Goal: Navigation & Orientation: Find specific page/section

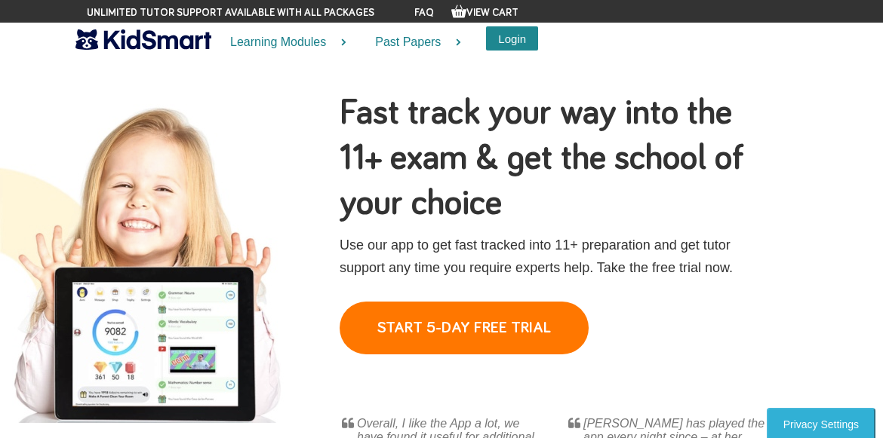
click at [505, 45] on button "Login" at bounding box center [512, 38] width 52 height 24
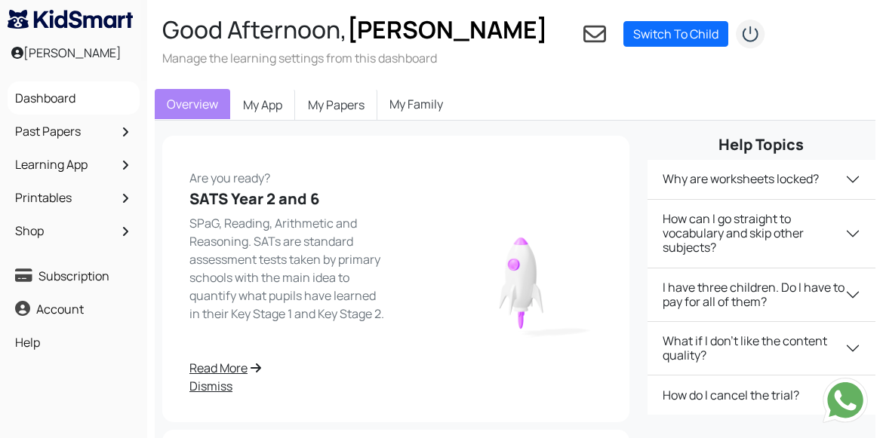
click at [411, 113] on link "My Family" at bounding box center [416, 104] width 78 height 30
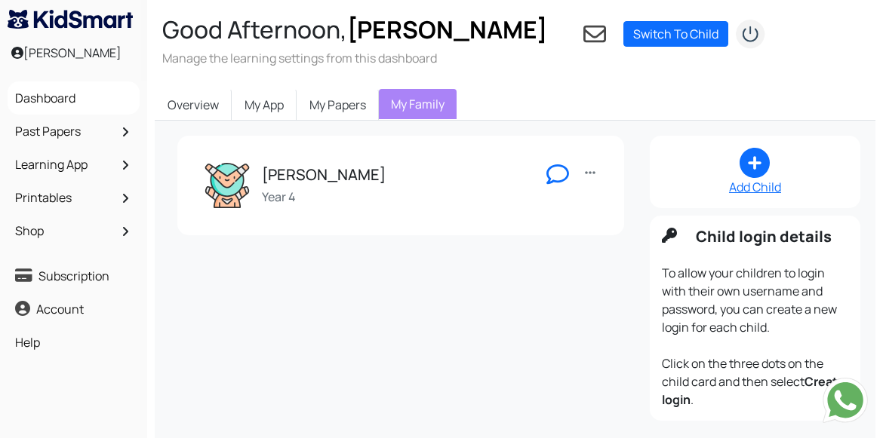
click at [309, 180] on h5 "Sammy" at bounding box center [324, 175] width 124 height 18
click at [346, 109] on link "My Papers" at bounding box center [338, 105] width 82 height 32
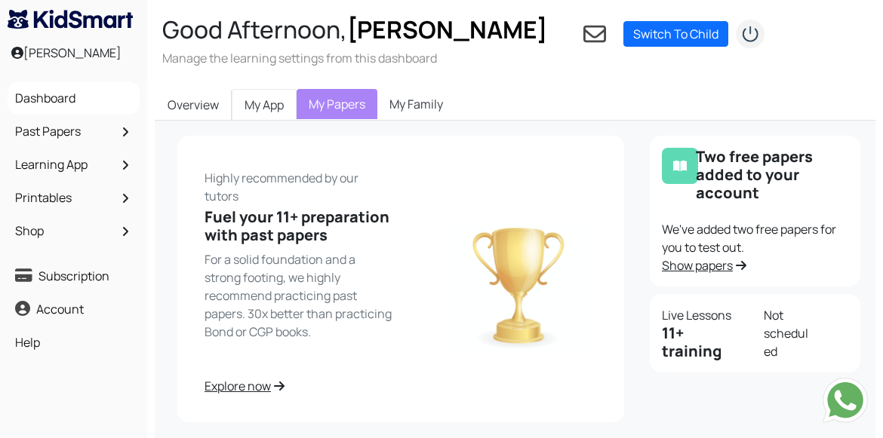
click at [275, 109] on link "My App" at bounding box center [264, 105] width 65 height 32
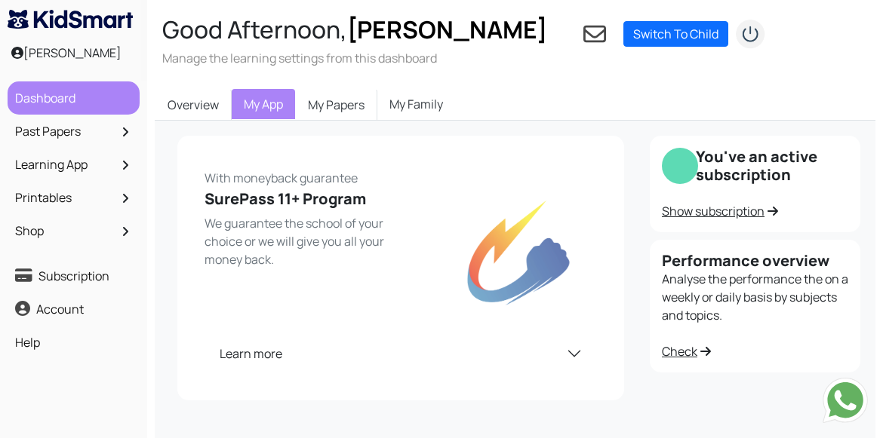
click at [81, 103] on link "Dashboard" at bounding box center [73, 98] width 124 height 26
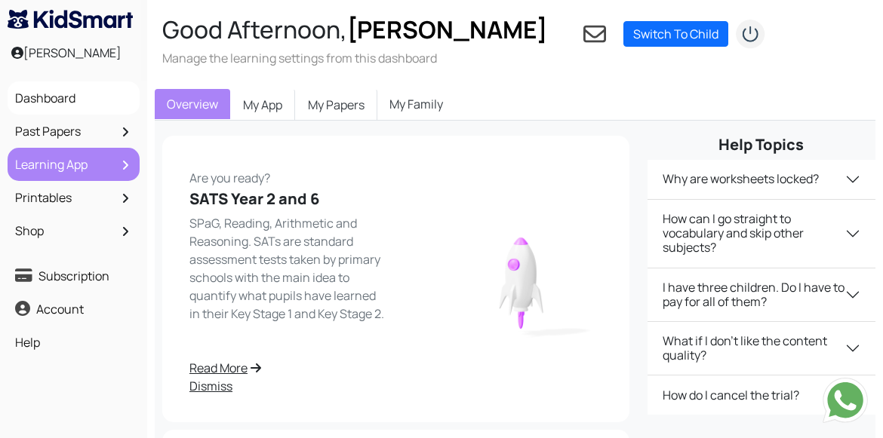
click at [61, 162] on link "Learning App" at bounding box center [73, 165] width 124 height 26
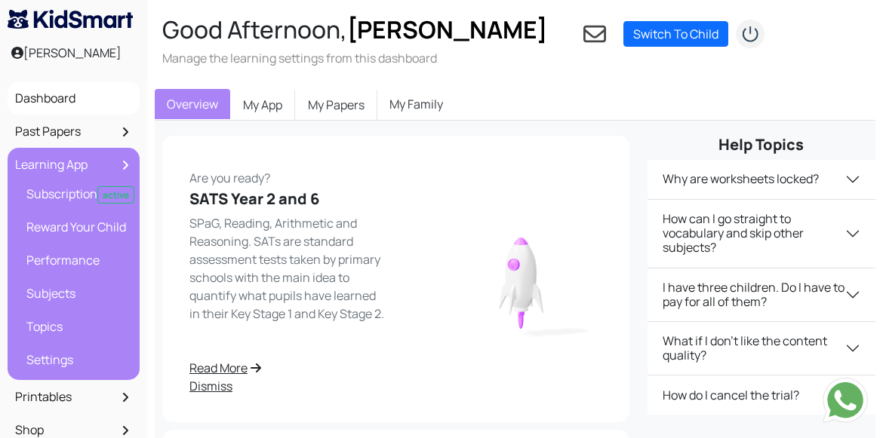
click at [61, 162] on link "Learning App" at bounding box center [73, 165] width 124 height 26
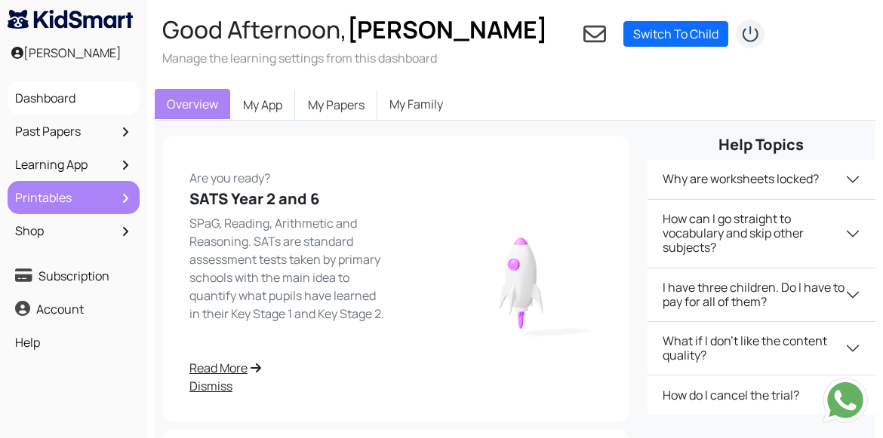
click at [78, 197] on link "Printables" at bounding box center [73, 198] width 124 height 26
click at [129, 202] on link "Printables" at bounding box center [73, 198] width 124 height 26
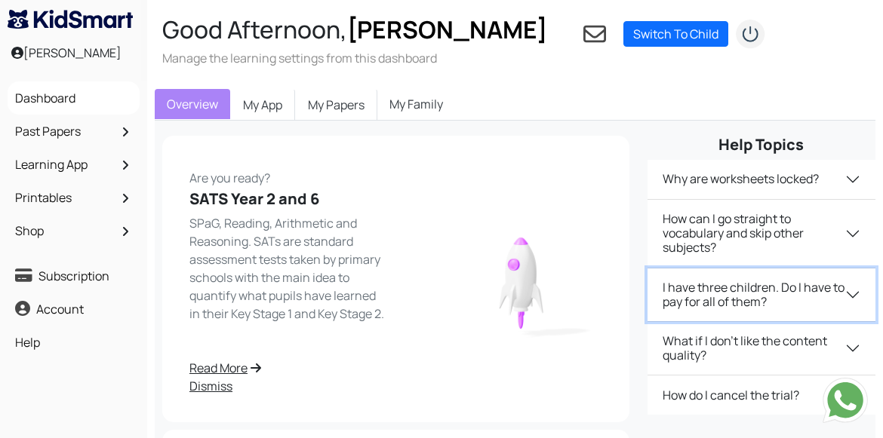
click at [713, 300] on button "I have three children. Do I have to pay for all of them?" at bounding box center [761, 295] width 228 height 53
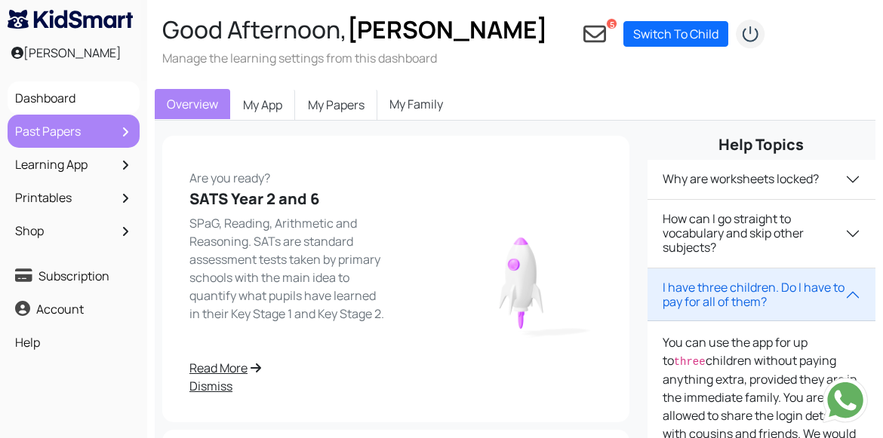
click at [103, 127] on link "Past Papers" at bounding box center [73, 131] width 124 height 26
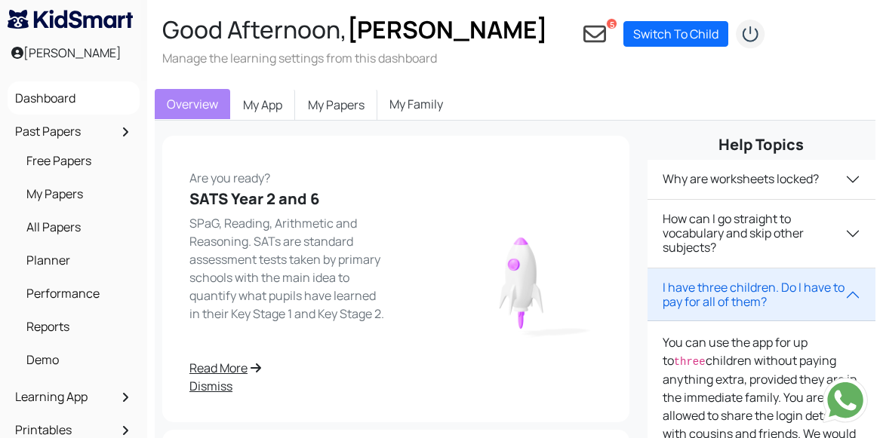
click at [191, 242] on p "SPaG, Reading, Arithmetic and Reasoning. SATs are standard assessment tests tak…" at bounding box center [287, 268] width 197 height 109
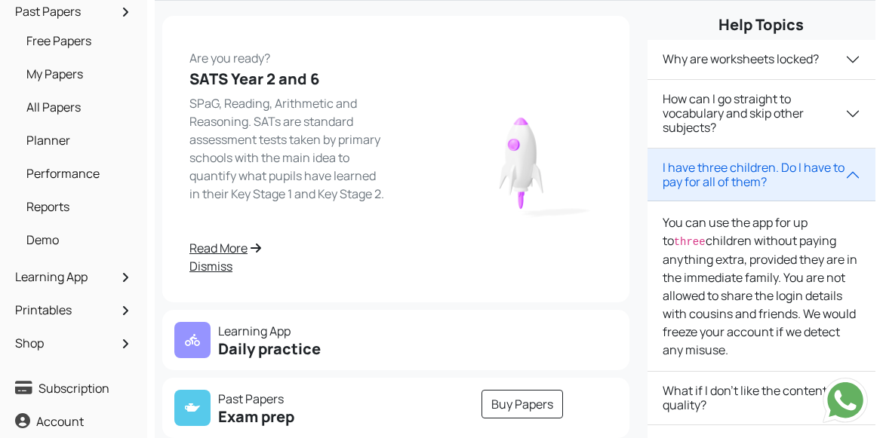
scroll to position [165, 0]
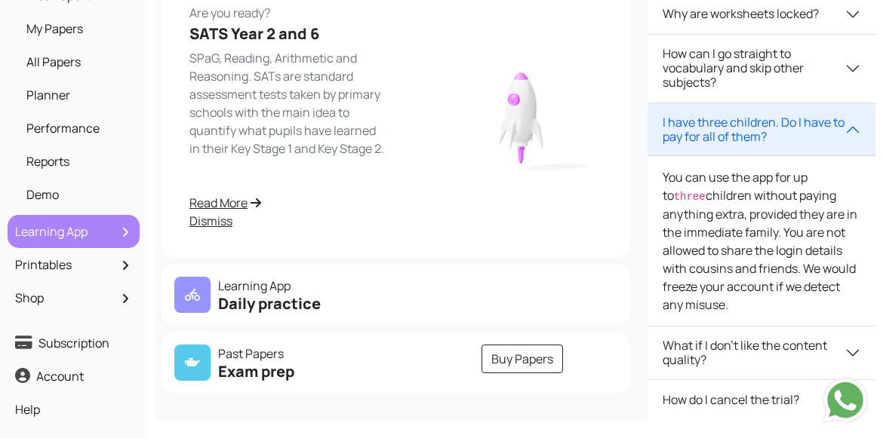
click at [132, 229] on link "Learning App" at bounding box center [73, 232] width 124 height 26
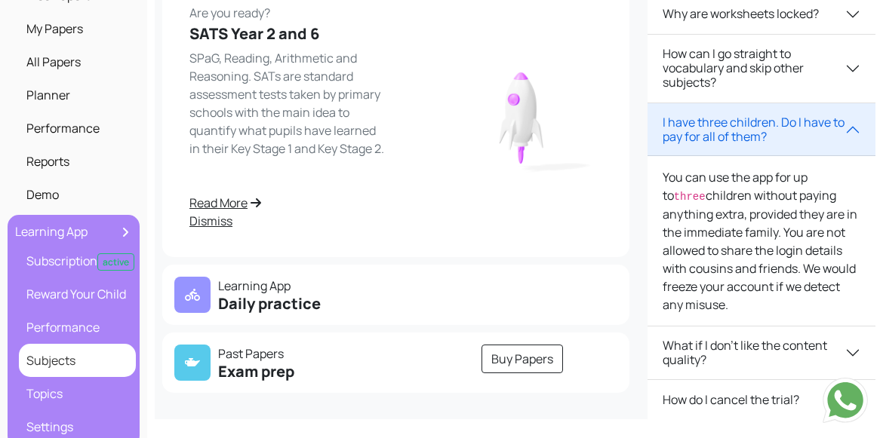
click at [84, 370] on link "Subjects" at bounding box center [77, 361] width 109 height 26
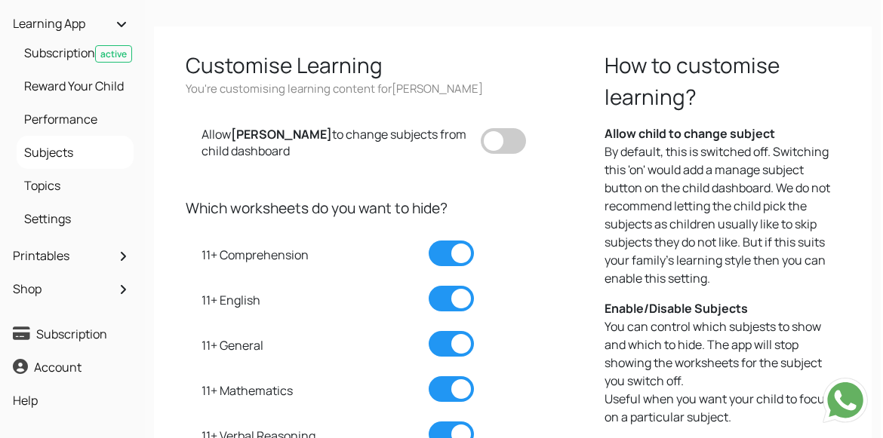
scroll to position [0, 2]
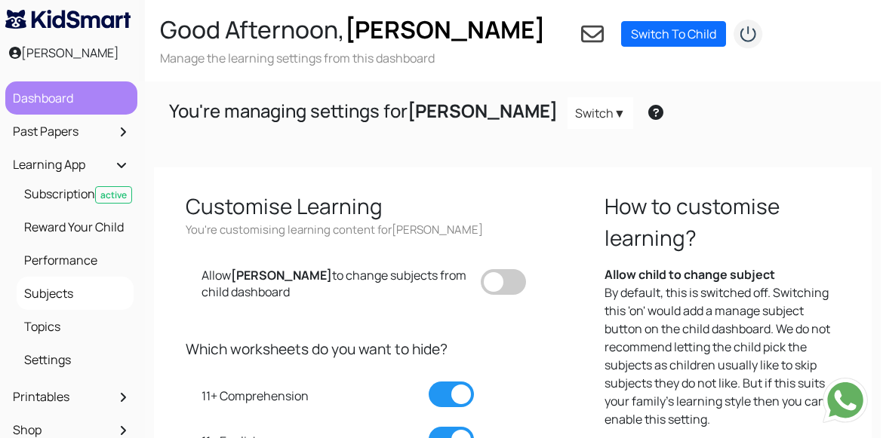
click at [48, 100] on link "Dashboard" at bounding box center [71, 98] width 124 height 26
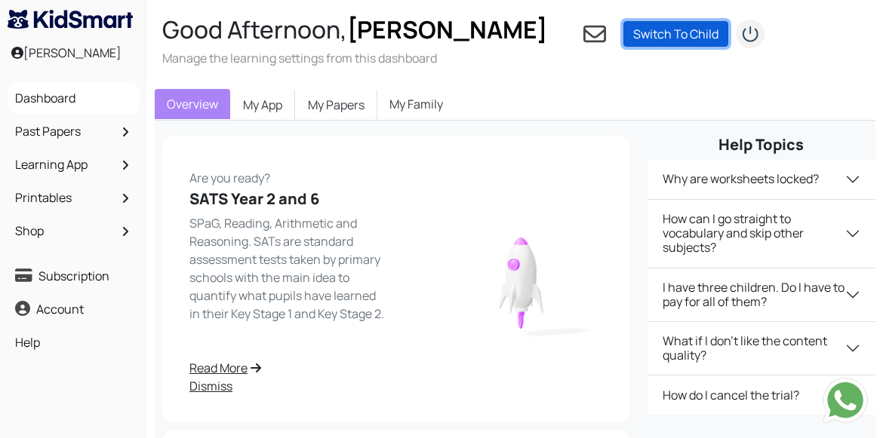
click at [660, 33] on link "Switch To Child" at bounding box center [675, 34] width 105 height 26
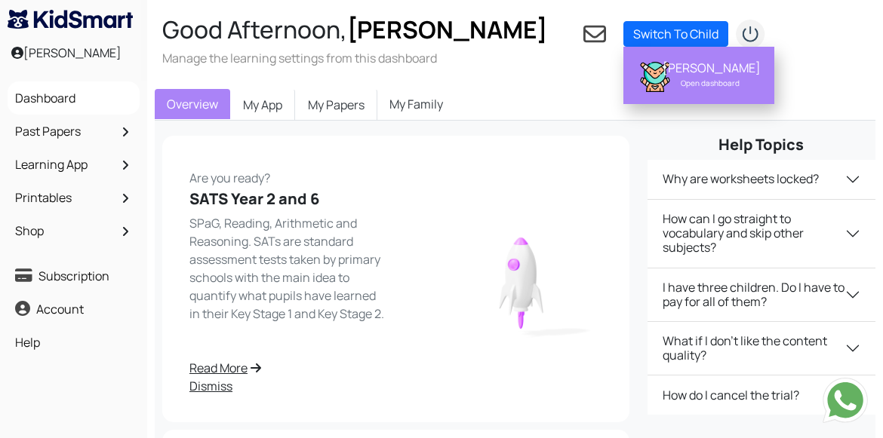
click at [713, 75] on div "Open dashboard" at bounding box center [709, 82] width 95 height 15
